Goal: Communication & Community: Answer question/provide support

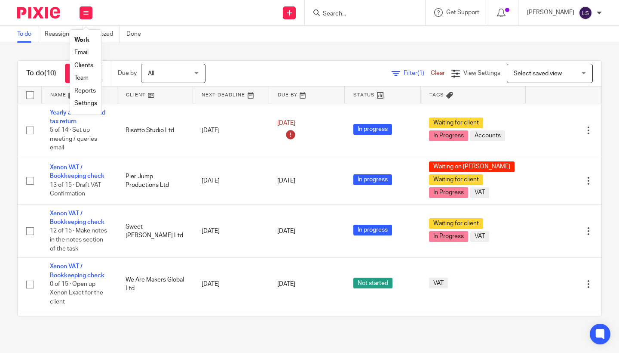
click at [83, 54] on link "Email" at bounding box center [81, 52] width 14 height 6
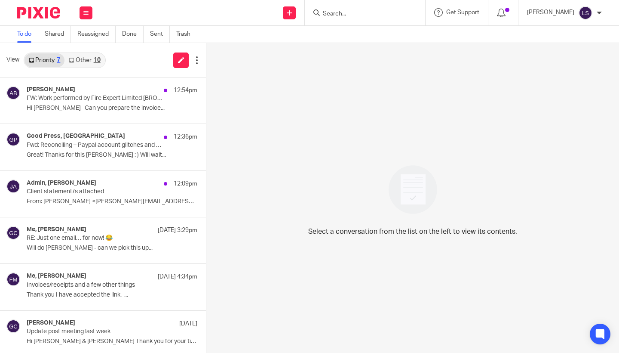
click at [87, 62] on link "Other 10" at bounding box center [85, 60] width 40 height 14
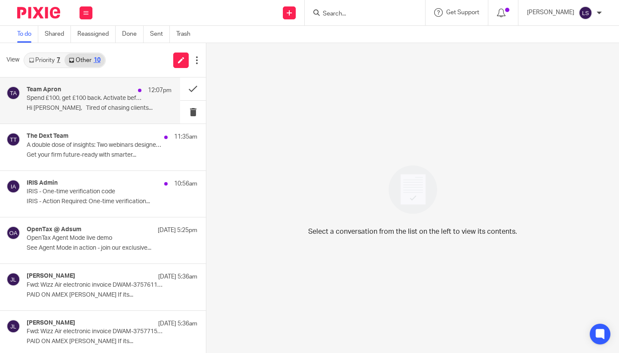
click at [83, 94] on div "Team Apron 12:07pm" at bounding box center [99, 90] width 145 height 9
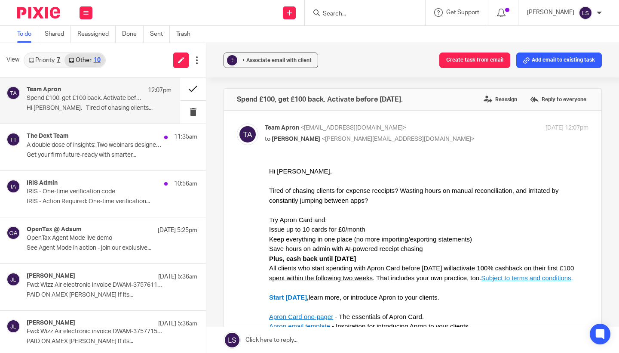
click at [187, 88] on button at bounding box center [193, 88] width 26 height 23
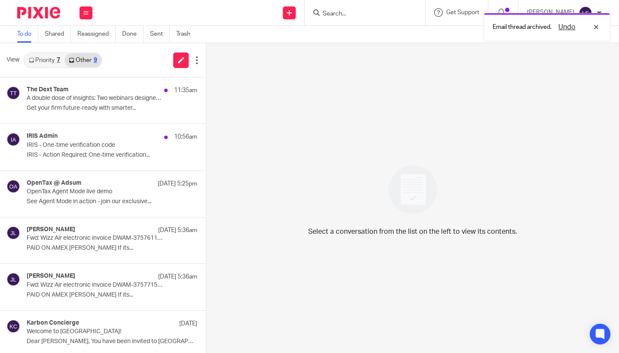
click at [98, 99] on p "A double dose of insights: Two webinars designed for accountants" at bounding box center [95, 98] width 137 height 7
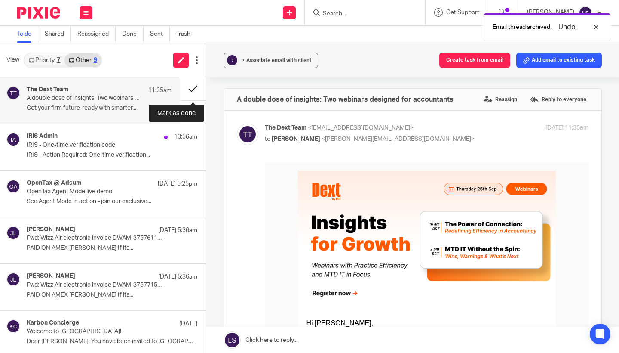
click at [198, 92] on button at bounding box center [193, 88] width 26 height 23
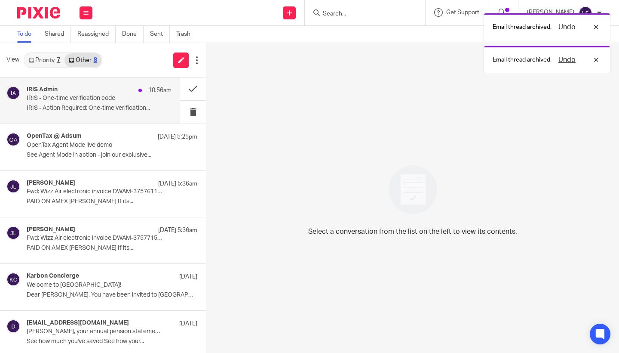
click at [125, 104] on p "IRIS - Action Required: One-time verification..." at bounding box center [99, 107] width 145 height 7
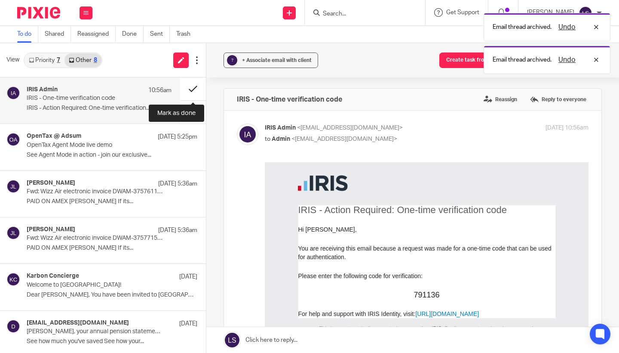
click at [191, 89] on button at bounding box center [193, 88] width 26 height 23
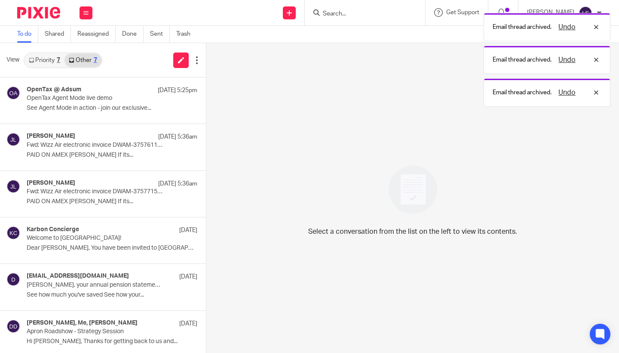
click at [49, 60] on link "Priority 7" at bounding box center [45, 60] width 40 height 14
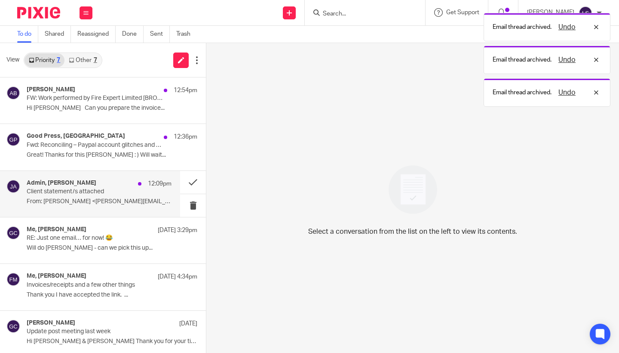
click at [101, 198] on p "From: [PERSON_NAME] <[PERSON_NAME][EMAIL_ADDRESS][DOMAIN_NAME]>..." at bounding box center [99, 201] width 145 height 7
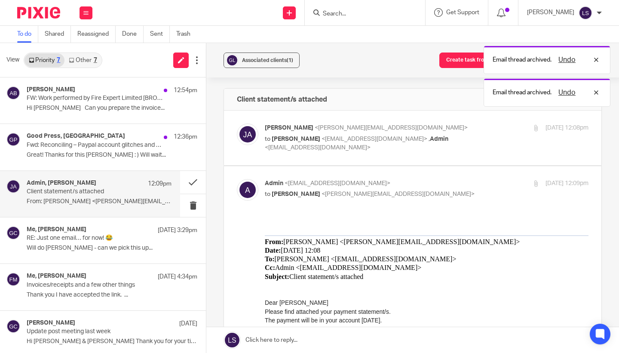
click at [376, 240] on div "From: [PERSON_NAME] <[PERSON_NAME][EMAIL_ADDRESS][DOMAIN_NAME]> Date: [DATE] 12…" at bounding box center [427, 262] width 324 height 55
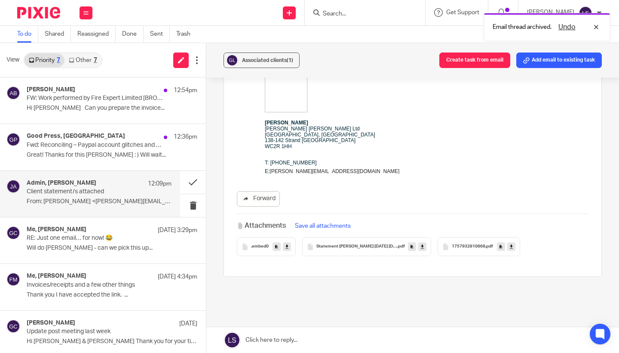
scroll to position [341, 0]
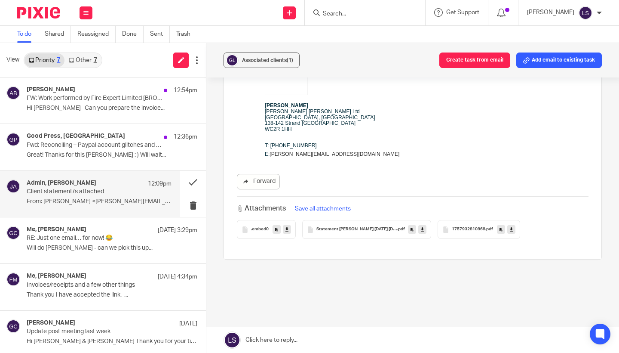
click at [356, 230] on span "Statement [PERSON_NAME] [DATE] [DATE]" at bounding box center [356, 229] width 81 height 5
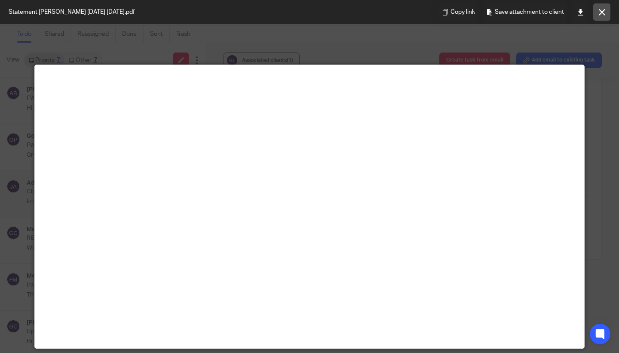
click at [602, 14] on icon at bounding box center [602, 12] width 6 height 6
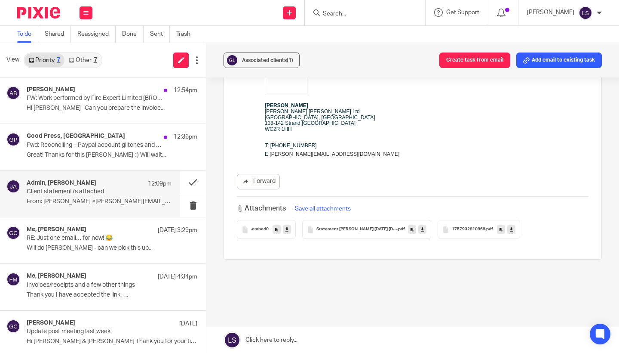
click at [382, 227] on span "Statement [PERSON_NAME] [DATE] [DATE]" at bounding box center [356, 229] width 81 height 5
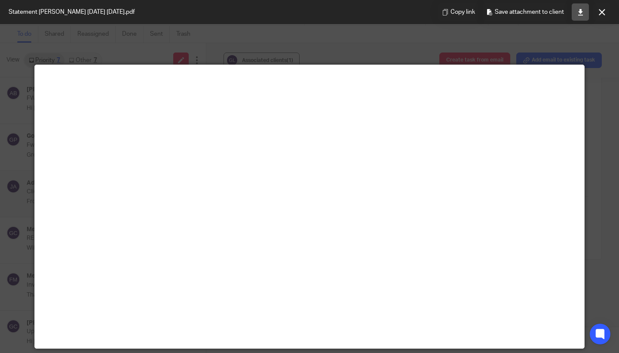
click at [580, 14] on icon at bounding box center [580, 12] width 6 height 6
click at [599, 15] on button at bounding box center [601, 11] width 17 height 17
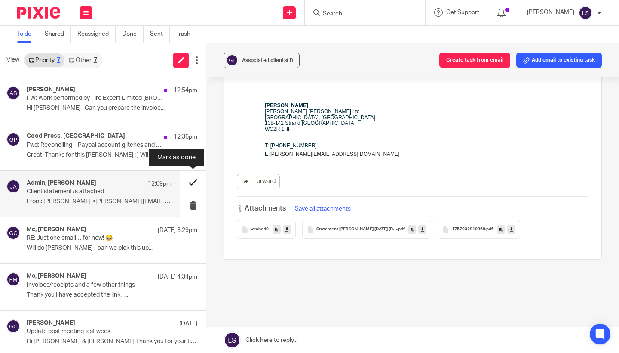
click at [190, 181] on button at bounding box center [193, 182] width 26 height 23
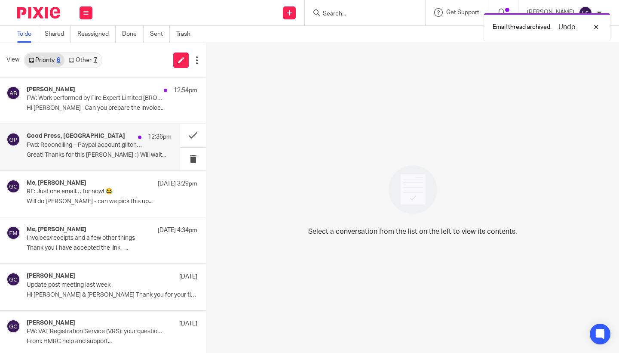
click at [99, 142] on p "Fwd: Reconciling – Paypal account glitches and Bank account Q's" at bounding box center [85, 144] width 116 height 7
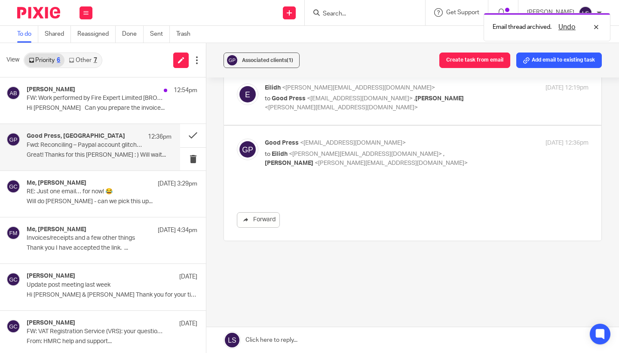
scroll to position [0, 0]
